Goal: Navigation & Orientation: Find specific page/section

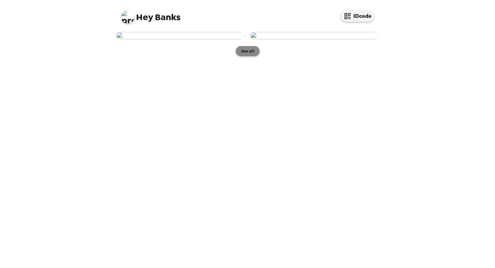
click at [243, 56] on button "See all" at bounding box center [248, 51] width 24 height 10
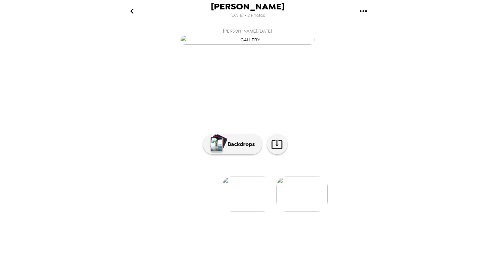
scroll to position [18, 0]
click at [243, 148] on p "Backdrops" at bounding box center [239, 144] width 31 height 8
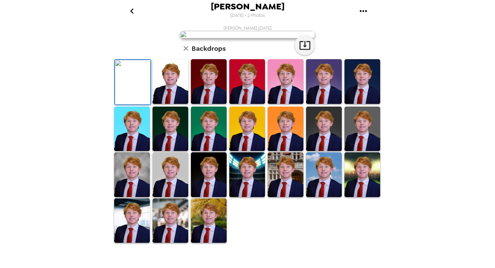
scroll to position [140, 0]
click at [168, 101] on img at bounding box center [170, 81] width 36 height 45
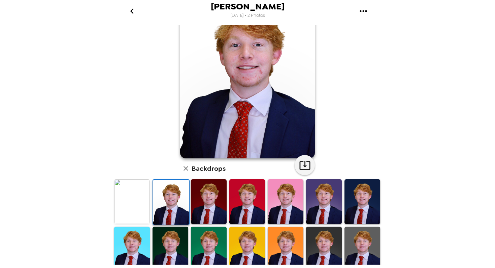
scroll to position [0, 0]
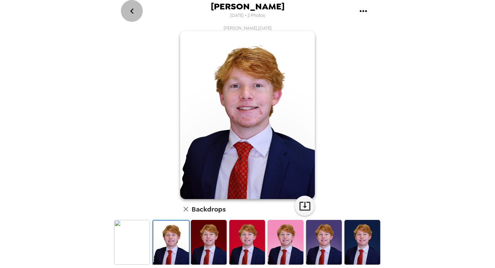
click at [127, 12] on icon "go back" at bounding box center [132, 11] width 11 height 11
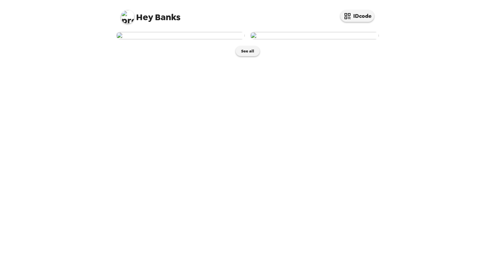
click at [303, 39] on img at bounding box center [314, 35] width 129 height 7
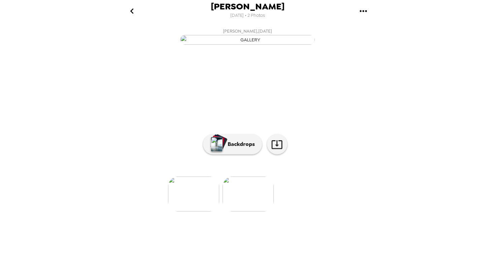
scroll to position [18, 0]
click at [230, 154] on button "Backdrops" at bounding box center [232, 144] width 59 height 20
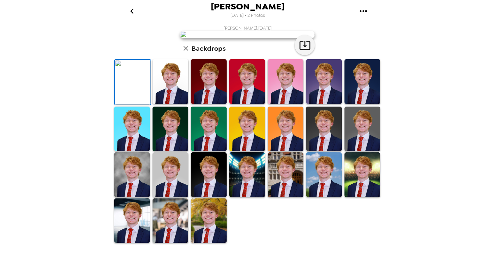
scroll to position [58, 0]
click at [163, 104] on img at bounding box center [170, 81] width 36 height 45
